Goal: Transaction & Acquisition: Purchase product/service

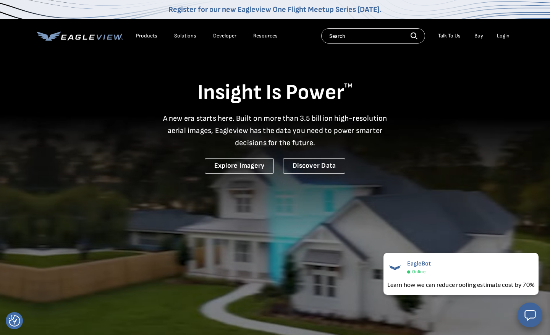
click at [501, 39] on div "Login" at bounding box center [503, 35] width 13 height 7
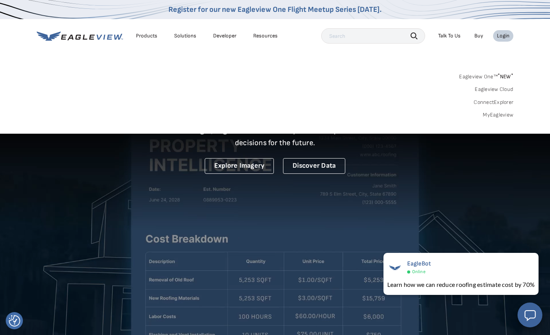
click at [503, 114] on link "MyEagleview" at bounding box center [498, 114] width 31 height 7
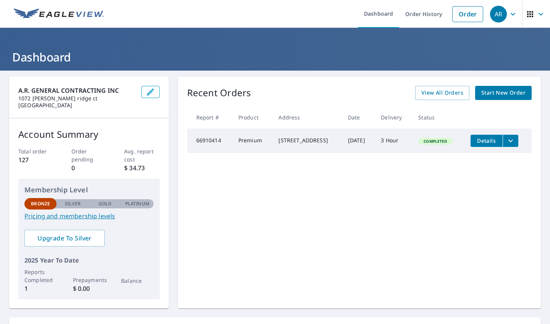
click at [492, 88] on link "Start New Order" at bounding box center [503, 93] width 56 height 14
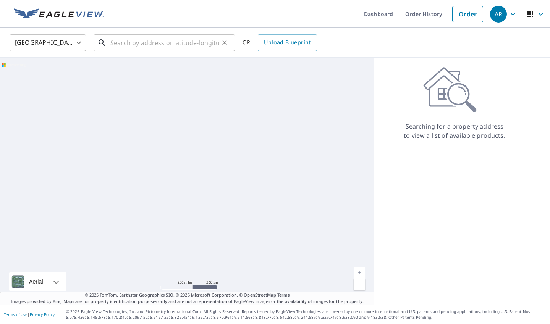
click at [189, 47] on input "text" at bounding box center [164, 42] width 109 height 21
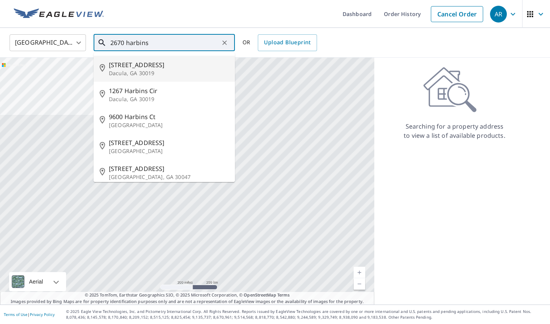
click at [143, 69] on p "Dacula, GA 30019" at bounding box center [169, 73] width 120 height 8
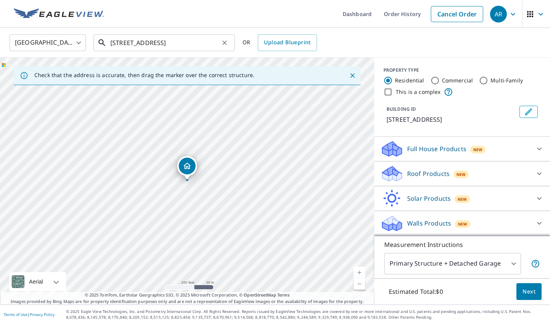
click at [127, 42] on input "[STREET_ADDRESS]" at bounding box center [164, 42] width 109 height 21
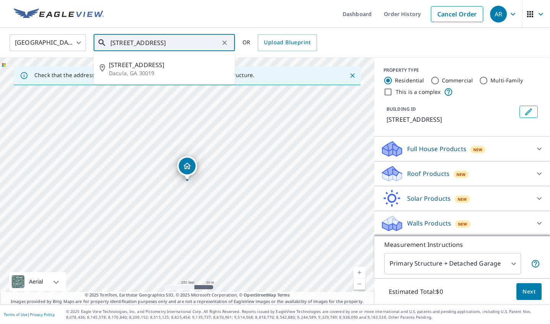
click at [124, 42] on input "[STREET_ADDRESS]" at bounding box center [164, 42] width 109 height 21
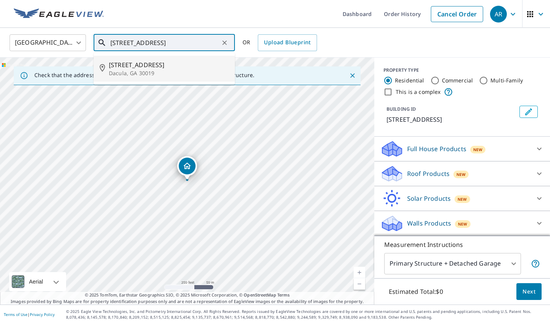
click at [132, 67] on span "[STREET_ADDRESS]" at bounding box center [169, 64] width 120 height 9
type input "[STREET_ADDRESS]"
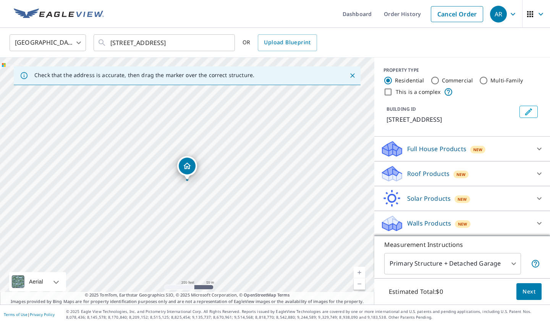
click at [219, 182] on div "[STREET_ADDRESS]" at bounding box center [187, 181] width 374 height 247
click at [358, 271] on link "Current Level 17, Zoom In" at bounding box center [358, 272] width 11 height 11
click at [200, 225] on div "[STREET_ADDRESS]" at bounding box center [187, 181] width 374 height 247
drag, startPoint x: 189, startPoint y: 166, endPoint x: 202, endPoint y: 209, distance: 44.4
click at [433, 79] on input "Commercial" at bounding box center [434, 80] width 9 height 9
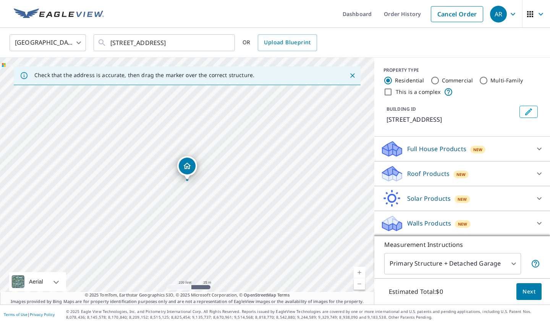
radio input "true"
type input "4"
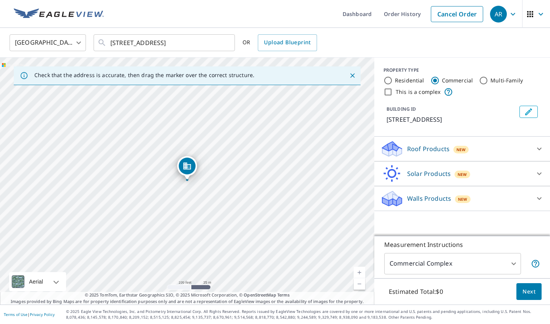
click at [528, 291] on span "Next" at bounding box center [528, 292] width 13 height 10
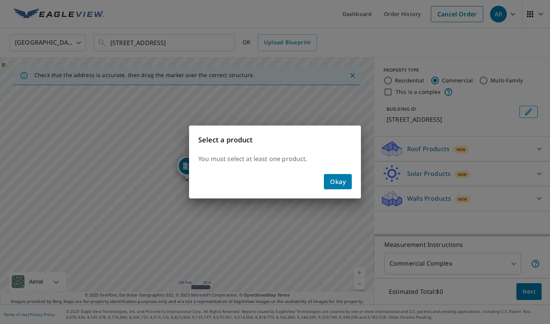
click at [336, 186] on span "Okay" at bounding box center [338, 181] width 16 height 11
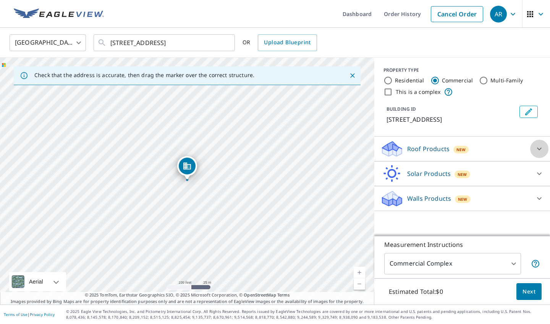
click at [530, 146] on div at bounding box center [539, 149] width 18 height 18
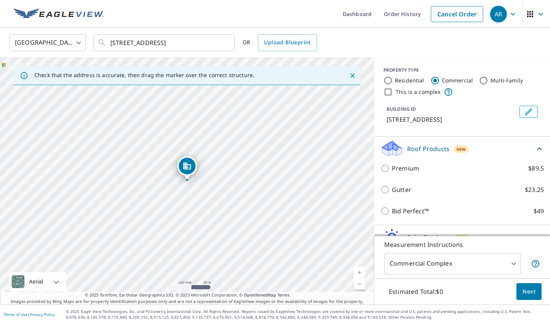
click at [546, 151] on div "Roof Products New Premium $89.5 Gutter $23.25 Bid Perfect™ $49" at bounding box center [462, 181] width 176 height 89
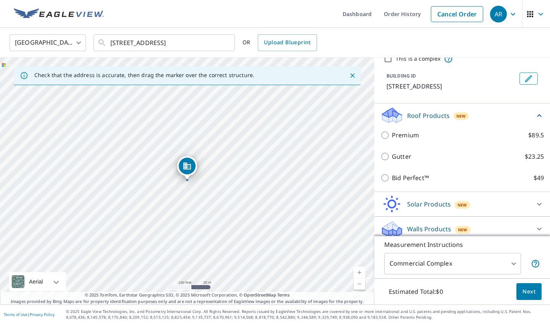
scroll to position [37, 0]
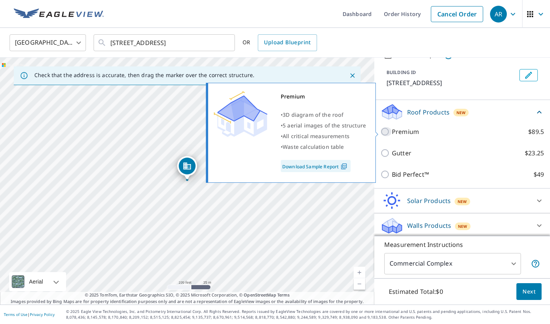
click at [385, 132] on input "Premium $89.5" at bounding box center [385, 131] width 11 height 9
checkbox input "true"
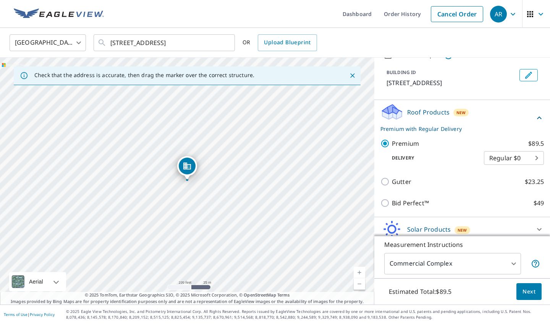
click at [538, 157] on body "AR AR Dashboard Order History Cancel Order AR [GEOGRAPHIC_DATA] [GEOGRAPHIC_DAT…" at bounding box center [275, 162] width 550 height 324
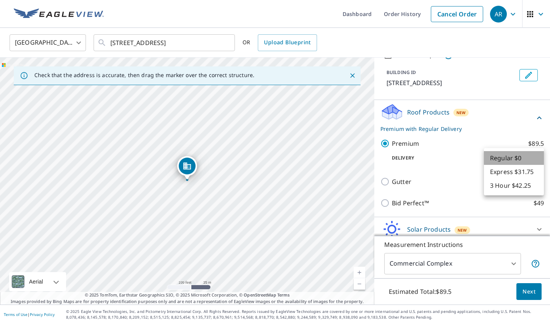
click at [520, 161] on li "Regular $0" at bounding box center [514, 158] width 60 height 14
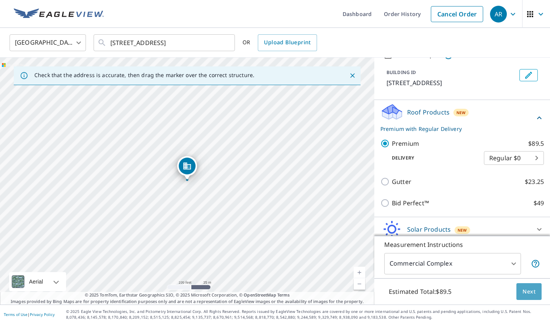
click at [533, 292] on span "Next" at bounding box center [528, 292] width 13 height 10
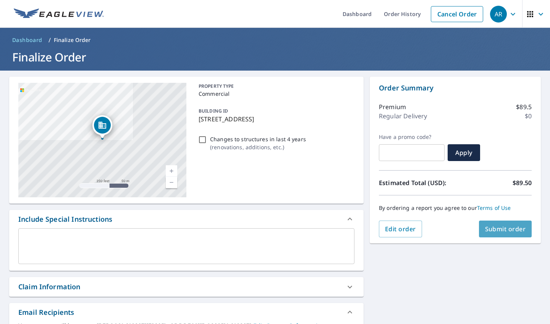
click at [503, 228] on span "Submit order" at bounding box center [505, 229] width 41 height 8
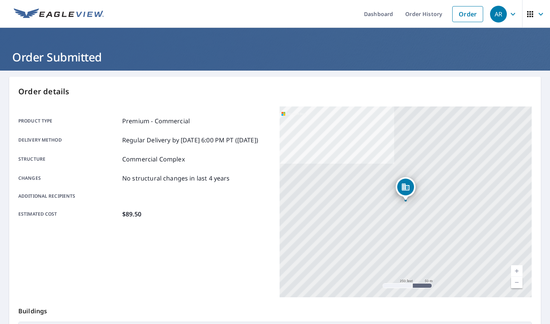
click at [513, 13] on icon "button" at bounding box center [512, 14] width 9 height 9
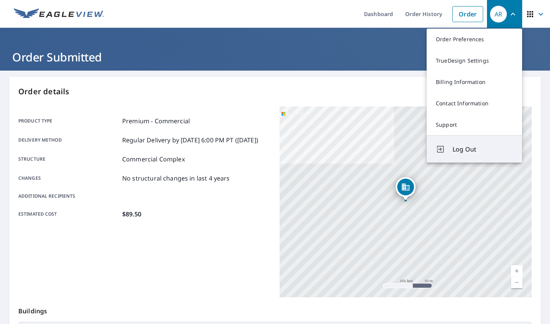
click at [470, 149] on span "Log Out" at bounding box center [482, 149] width 60 height 9
